Goal: Task Accomplishment & Management: Manage account settings

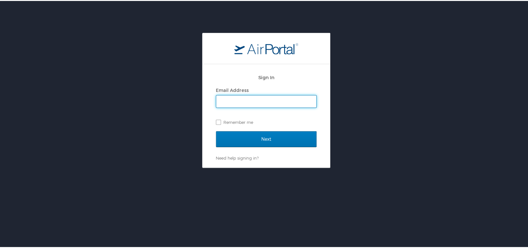
type input "[EMAIL_ADDRESS][DOMAIN_NAME]"
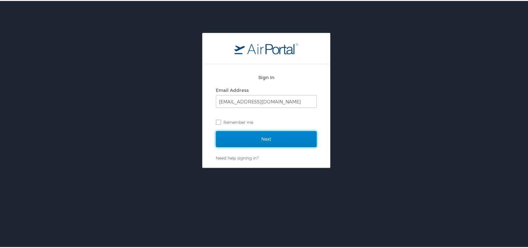
click at [234, 144] on input "Next" at bounding box center [266, 138] width 101 height 16
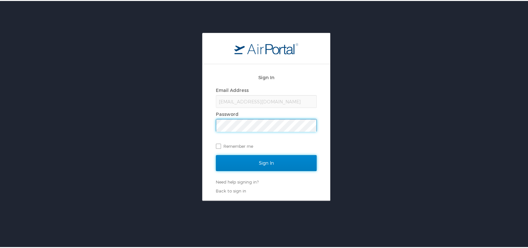
click at [250, 163] on input "Sign In" at bounding box center [266, 162] width 101 height 16
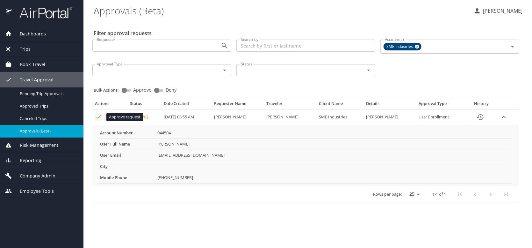
click at [96, 116] on icon "Approval table" at bounding box center [99, 117] width 6 height 6
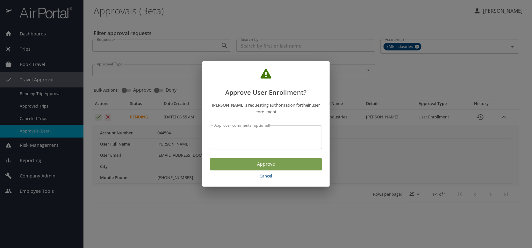
click at [264, 163] on span "Approve" at bounding box center [266, 164] width 102 height 8
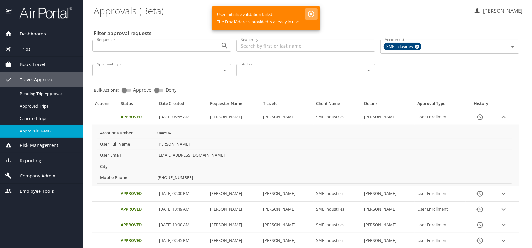
click at [314, 14] on icon "button" at bounding box center [312, 14] width 8 height 8
